Goal: Find specific page/section: Find specific page/section

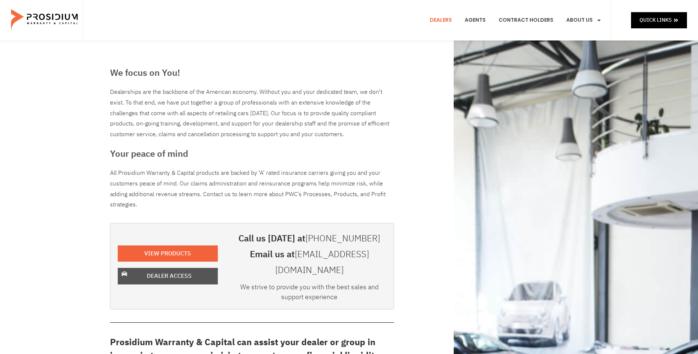
click at [155, 271] on span "Dealer Access" at bounding box center [169, 276] width 45 height 11
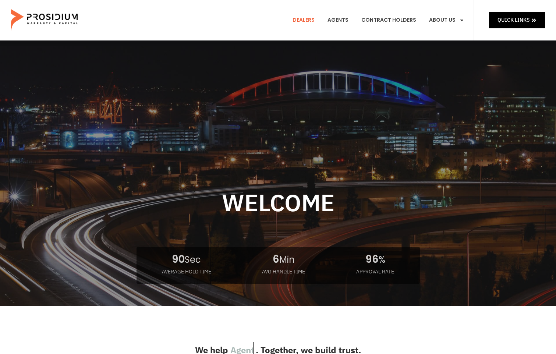
click at [317, 17] on link "Dealers" at bounding box center [303, 20] width 33 height 27
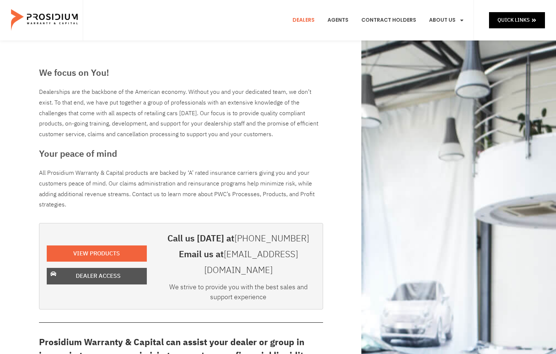
click at [126, 271] on span "Dealer Access" at bounding box center [98, 276] width 81 height 11
